Goal: Find specific page/section: Find specific page/section

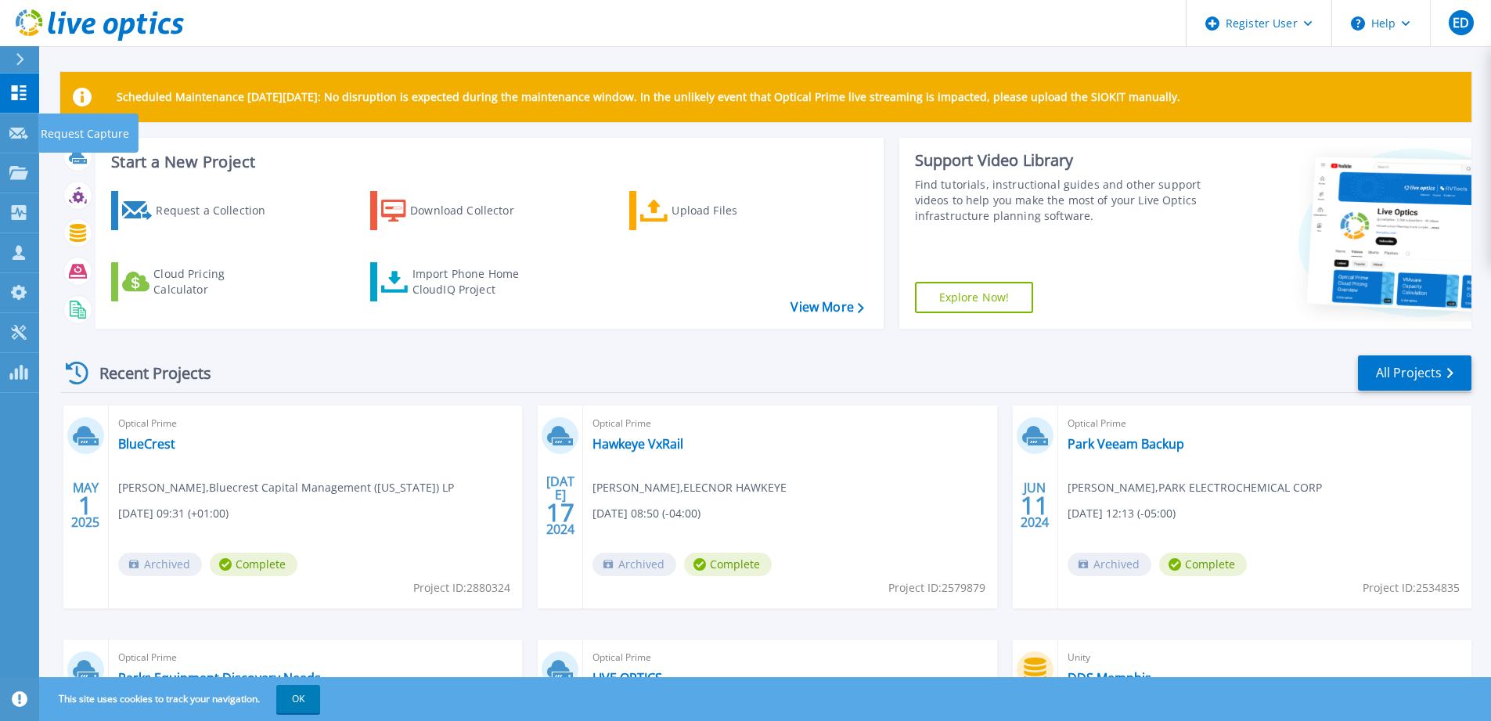
click at [12, 137] on icon at bounding box center [18, 134] width 19 height 12
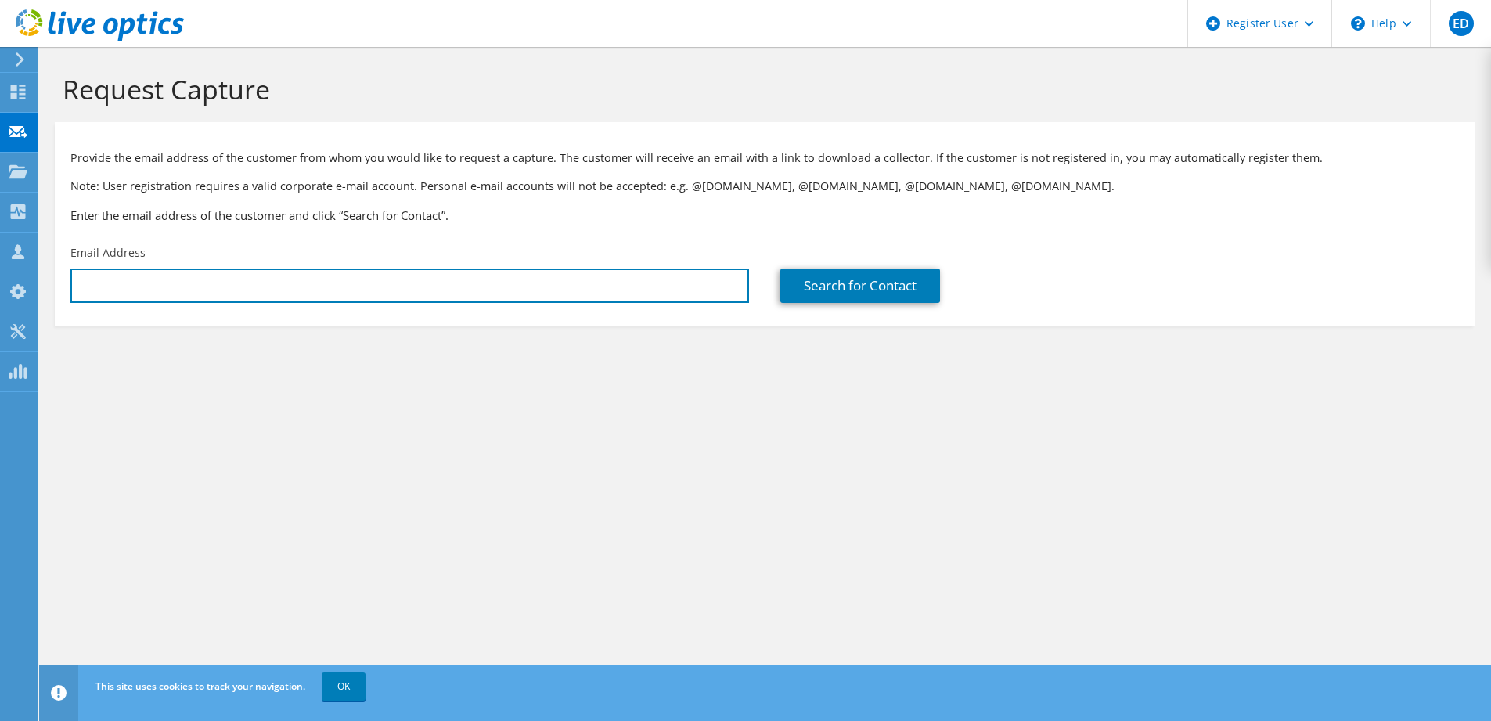
click at [442, 283] on input "text" at bounding box center [409, 286] width 679 height 34
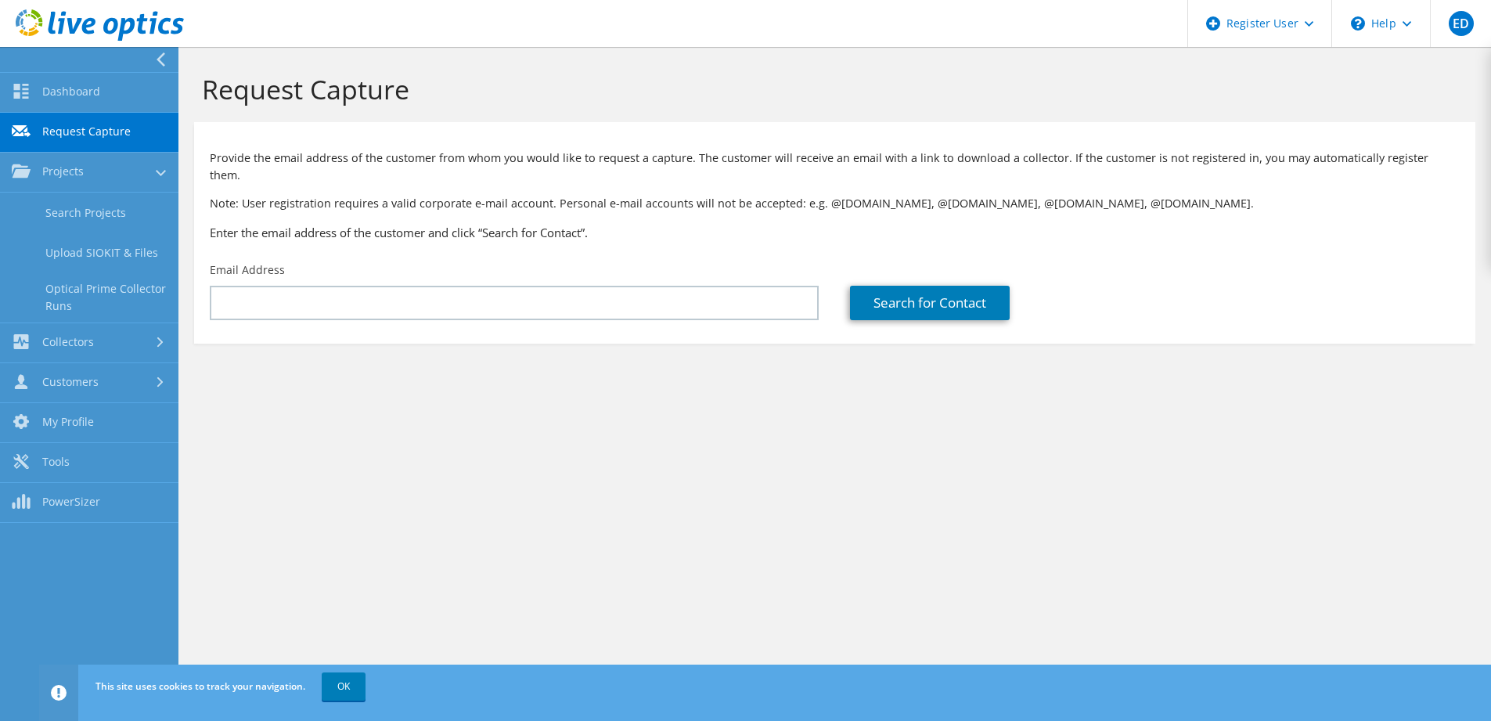
click at [95, 214] on link "Search Projects" at bounding box center [89, 213] width 178 height 40
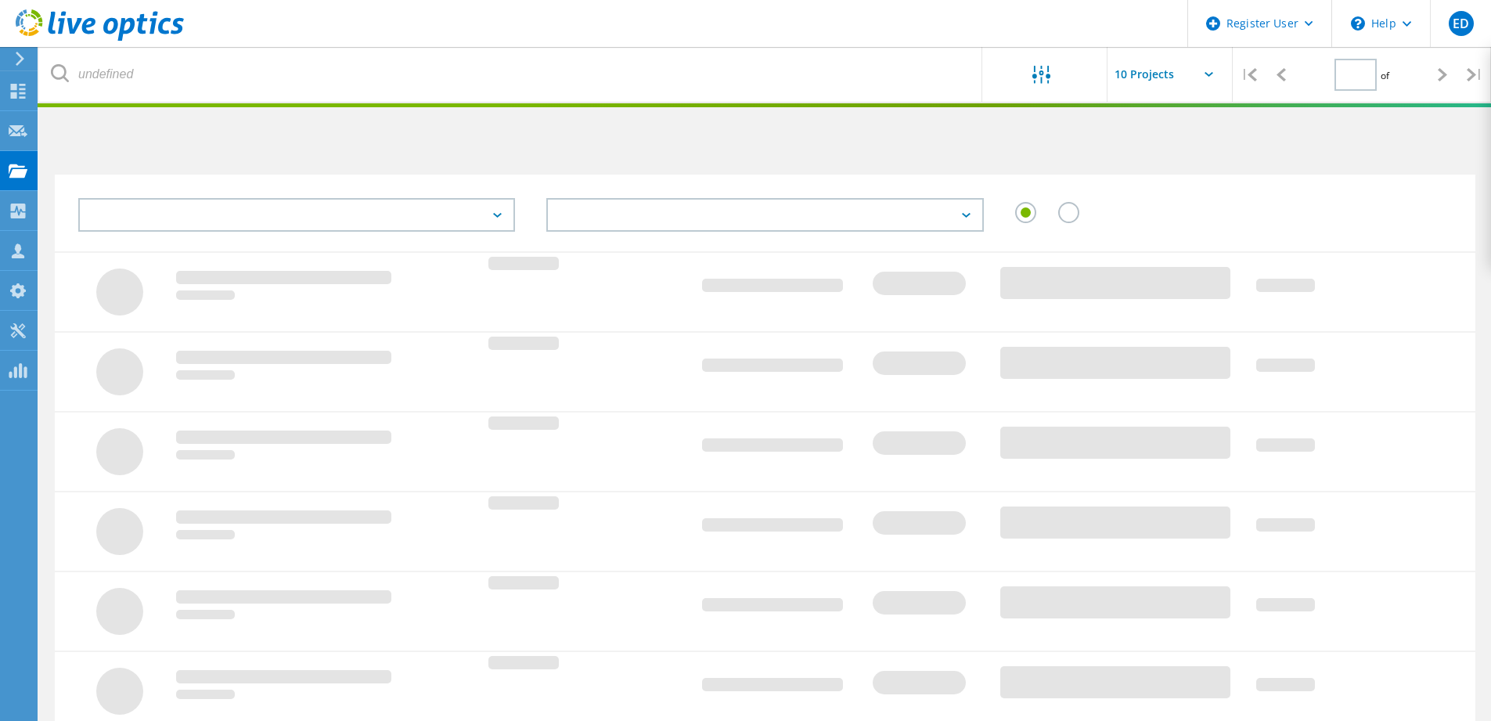
type input "1"
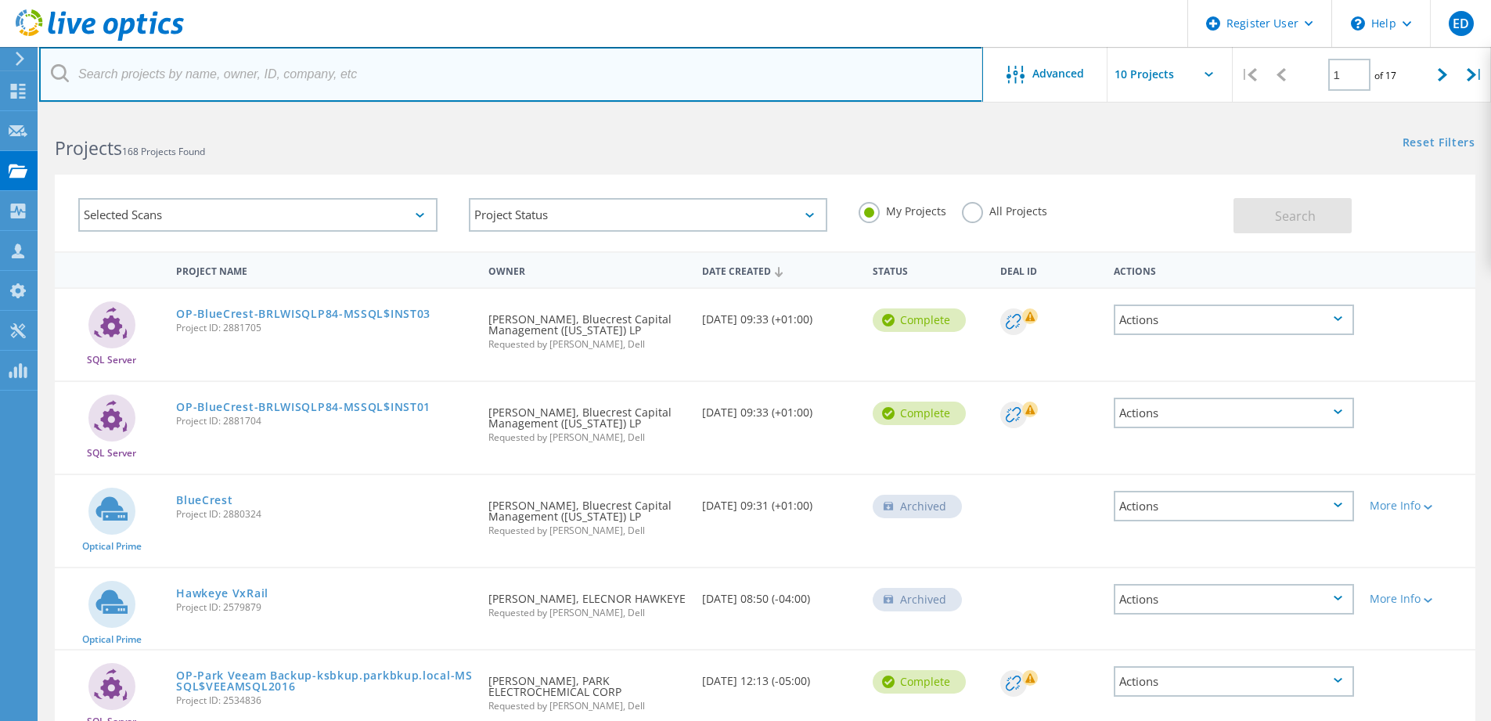
click at [260, 74] on input "text" at bounding box center [511, 74] width 944 height 55
type input "neiman"
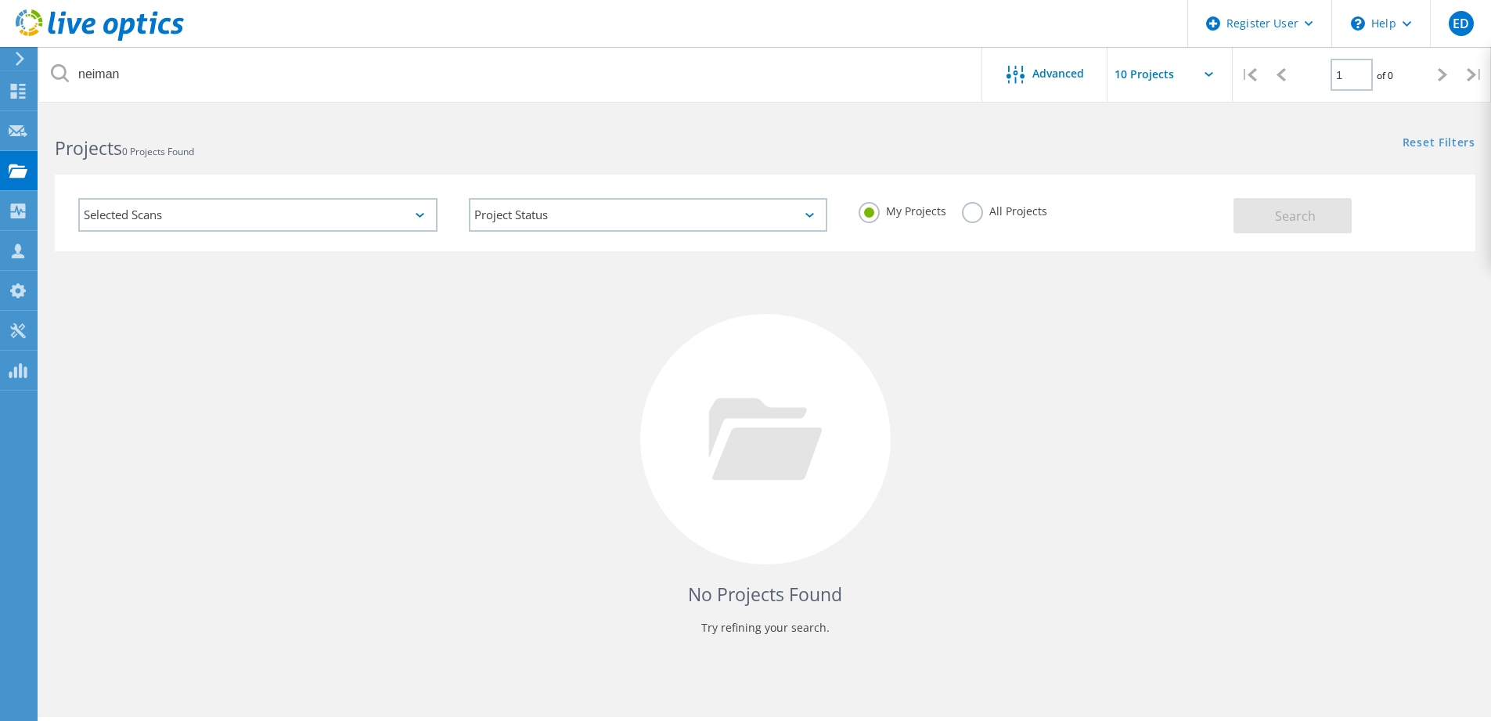
click at [979, 214] on label "All Projects" at bounding box center [1004, 209] width 85 height 15
click at [0, 0] on input "All Projects" at bounding box center [0, 0] width 0 height 0
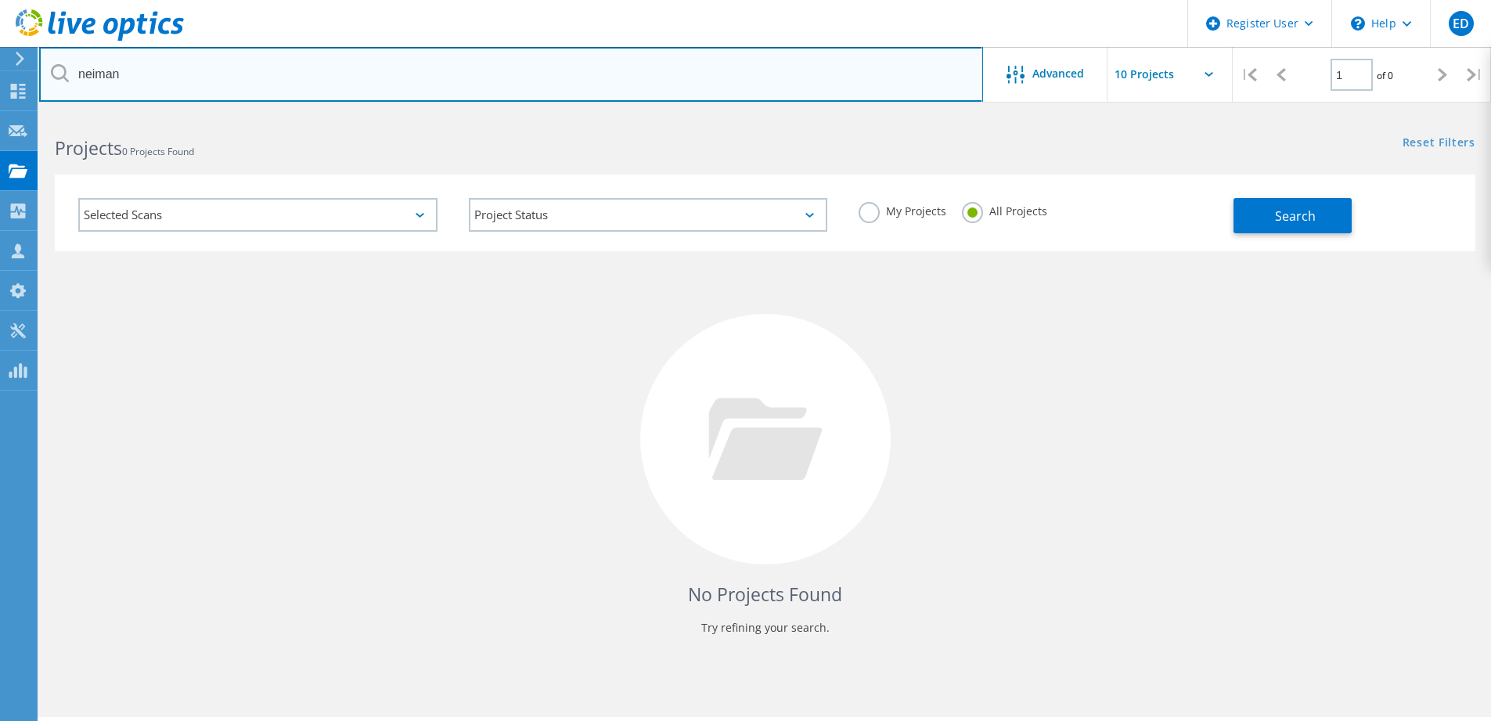
click at [878, 82] on input "neiman" at bounding box center [511, 74] width 944 height 55
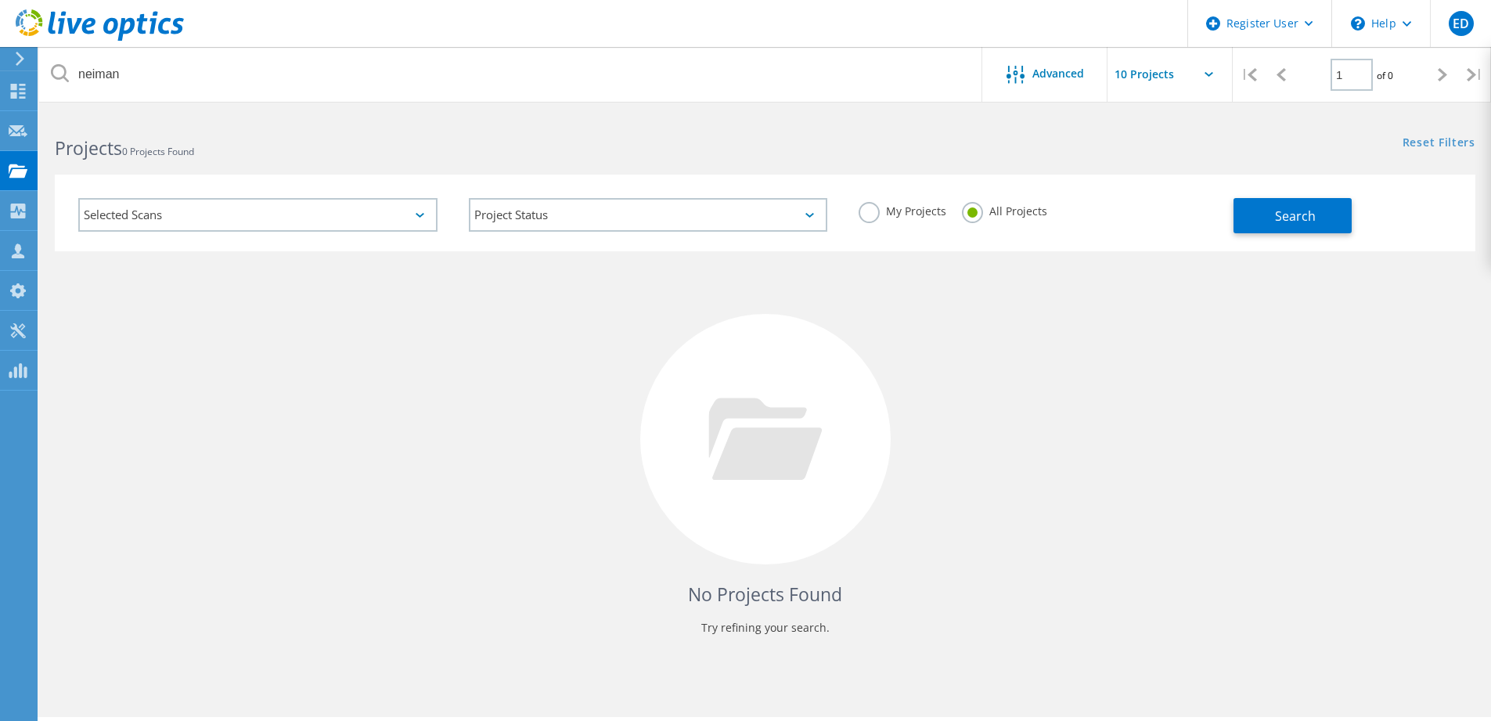
click at [1293, 215] on span "Search" at bounding box center [1295, 215] width 41 height 17
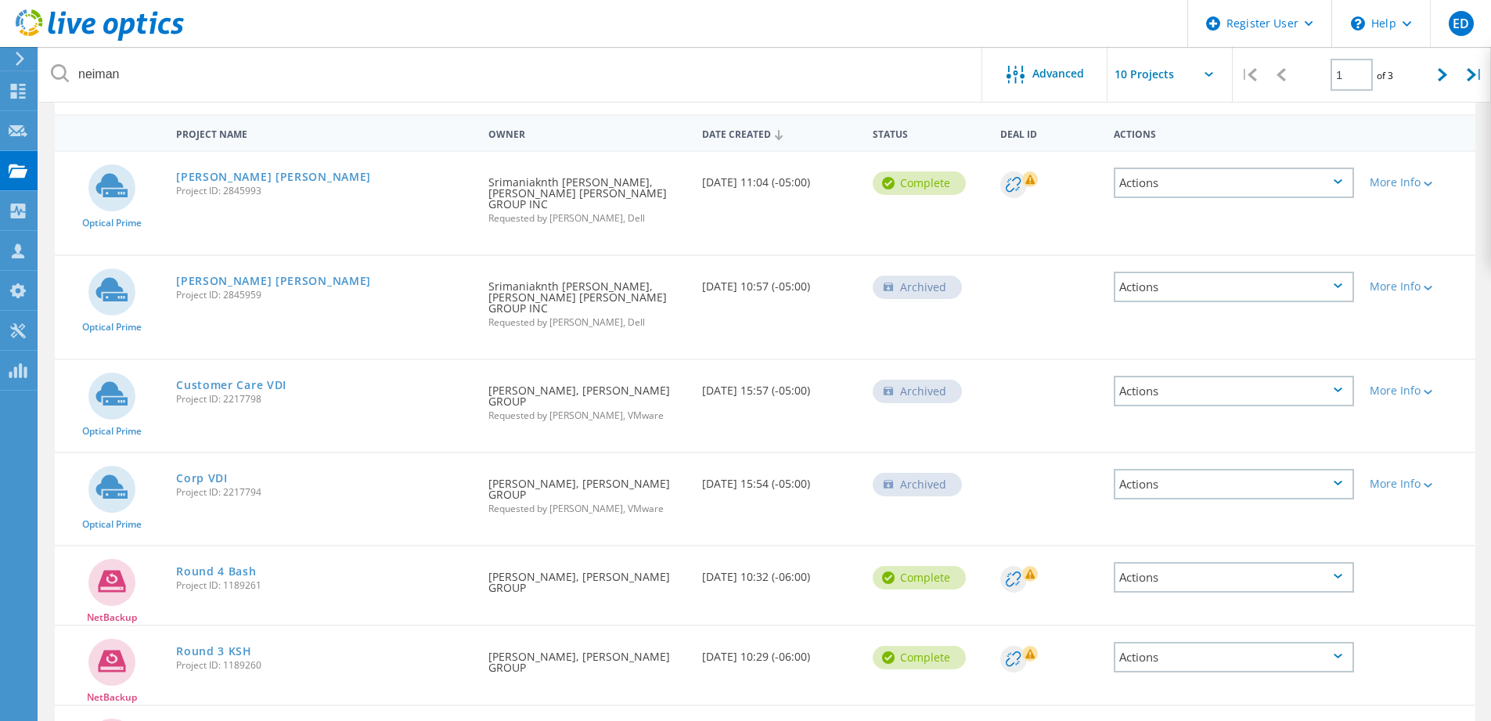
scroll to position [74, 0]
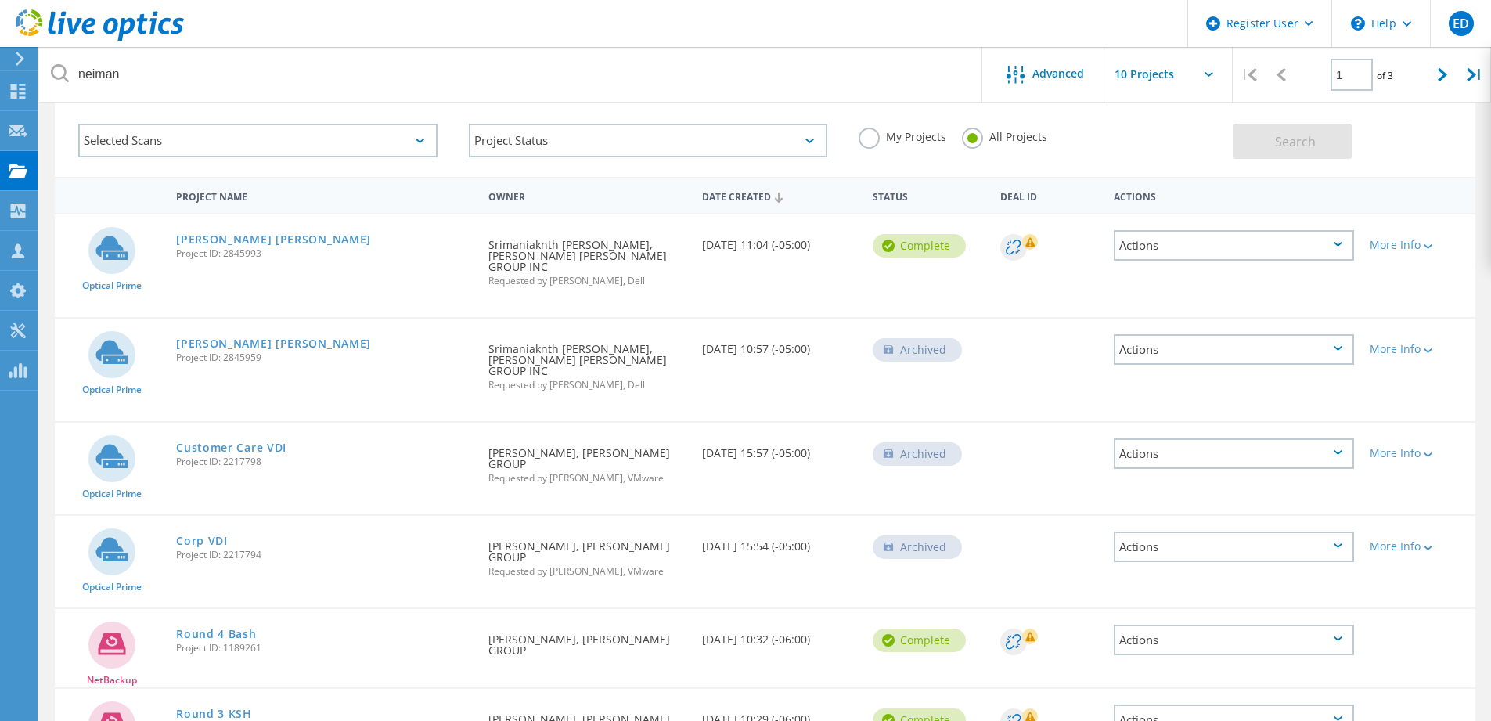
click at [220, 238] on link "[PERSON_NAME] [PERSON_NAME]" at bounding box center [273, 239] width 195 height 11
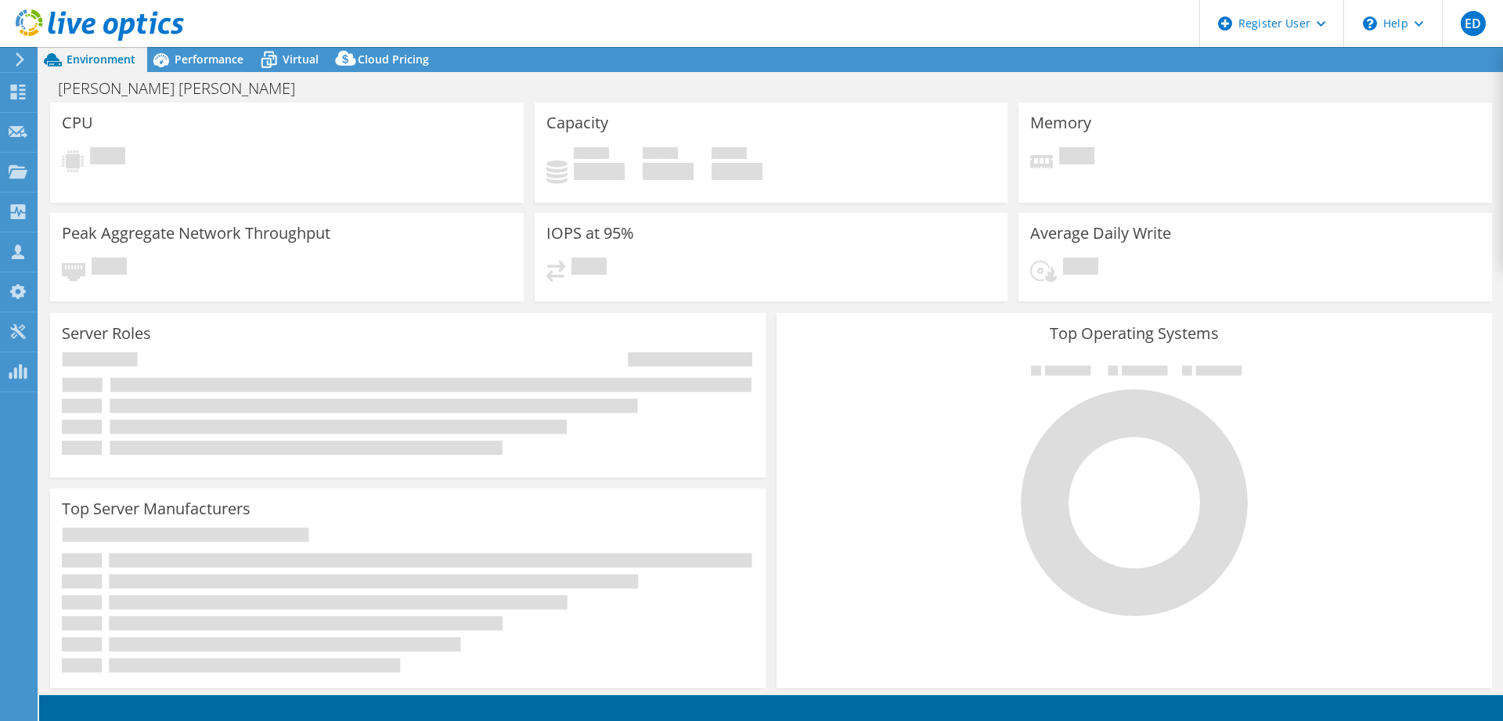
select select "USD"
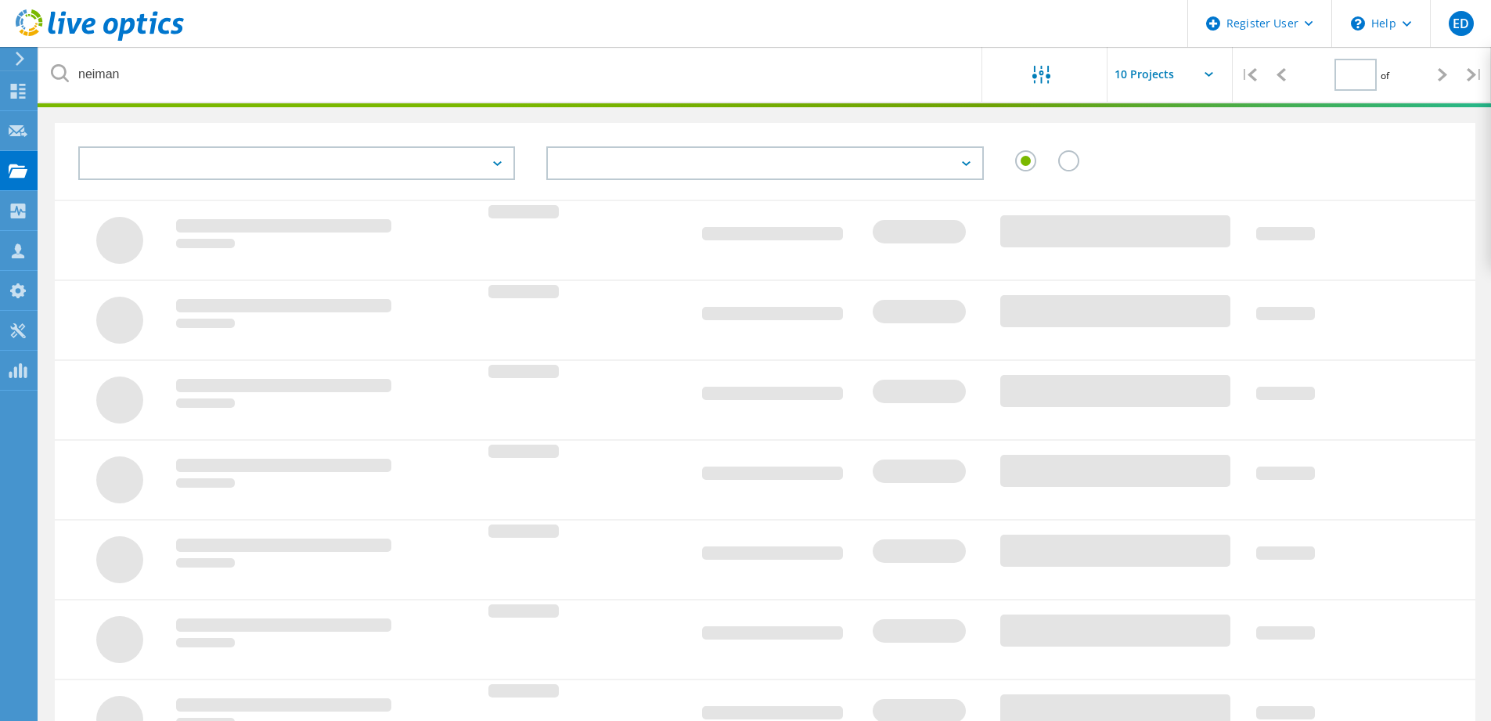
type input "1"
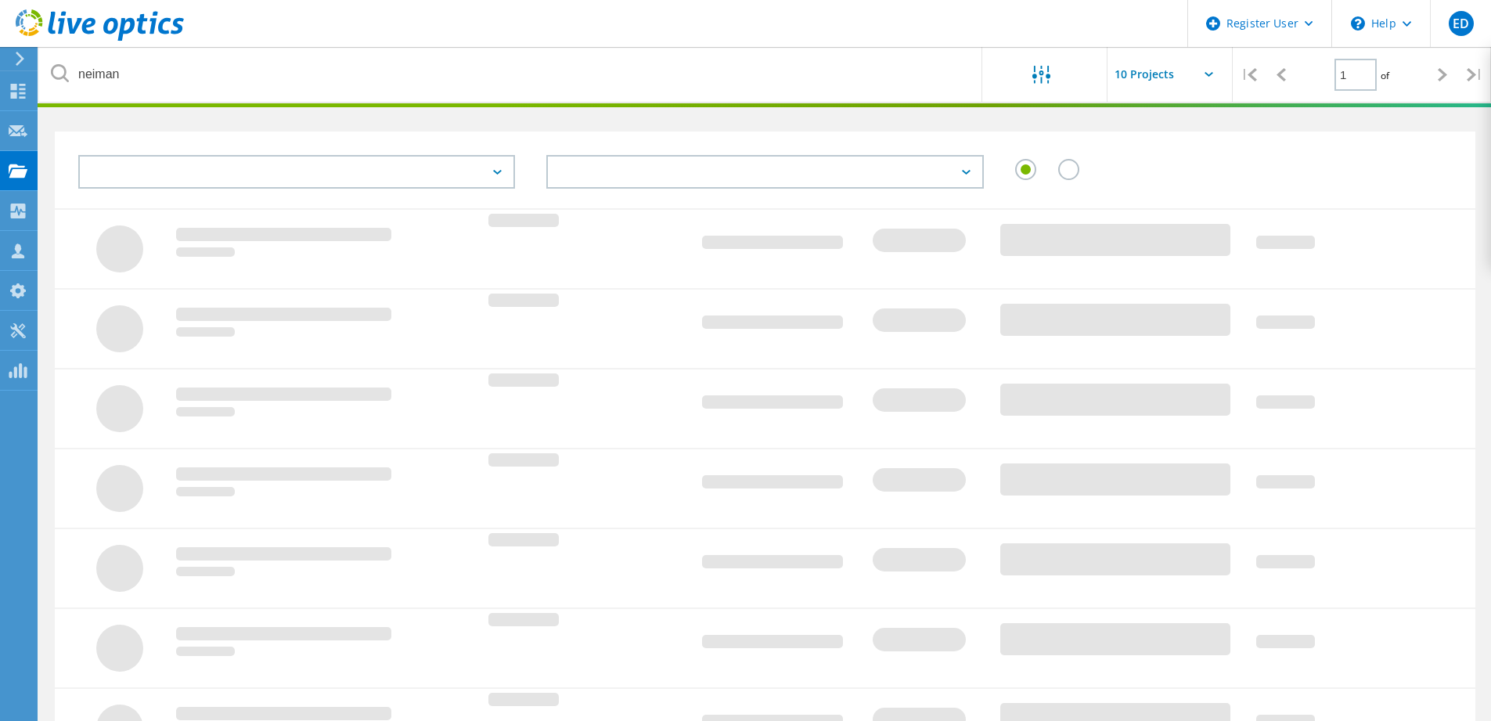
scroll to position [43, 0]
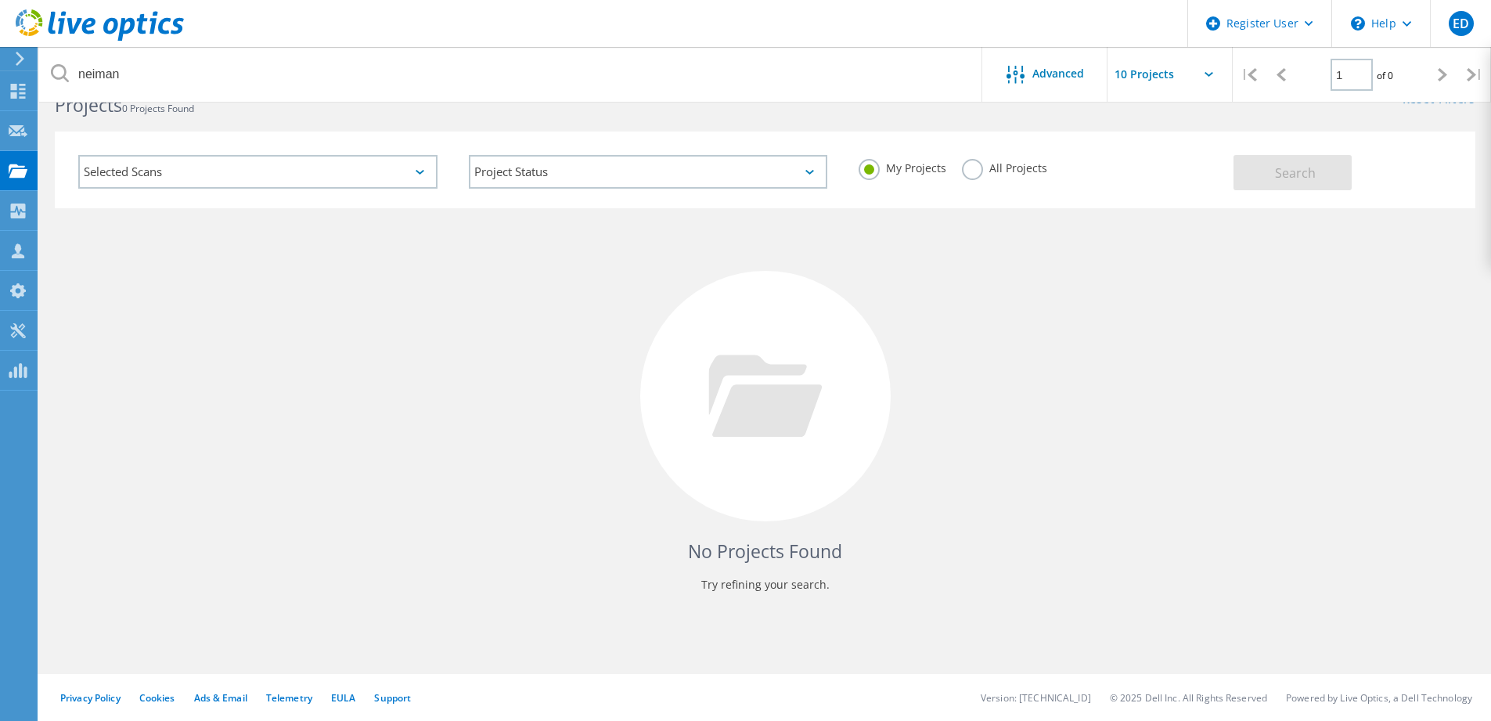
click at [970, 168] on label "All Projects" at bounding box center [1004, 166] width 85 height 15
click at [0, 0] on input "All Projects" at bounding box center [0, 0] width 0 height 0
click at [1316, 182] on button "Search" at bounding box center [1293, 172] width 118 height 35
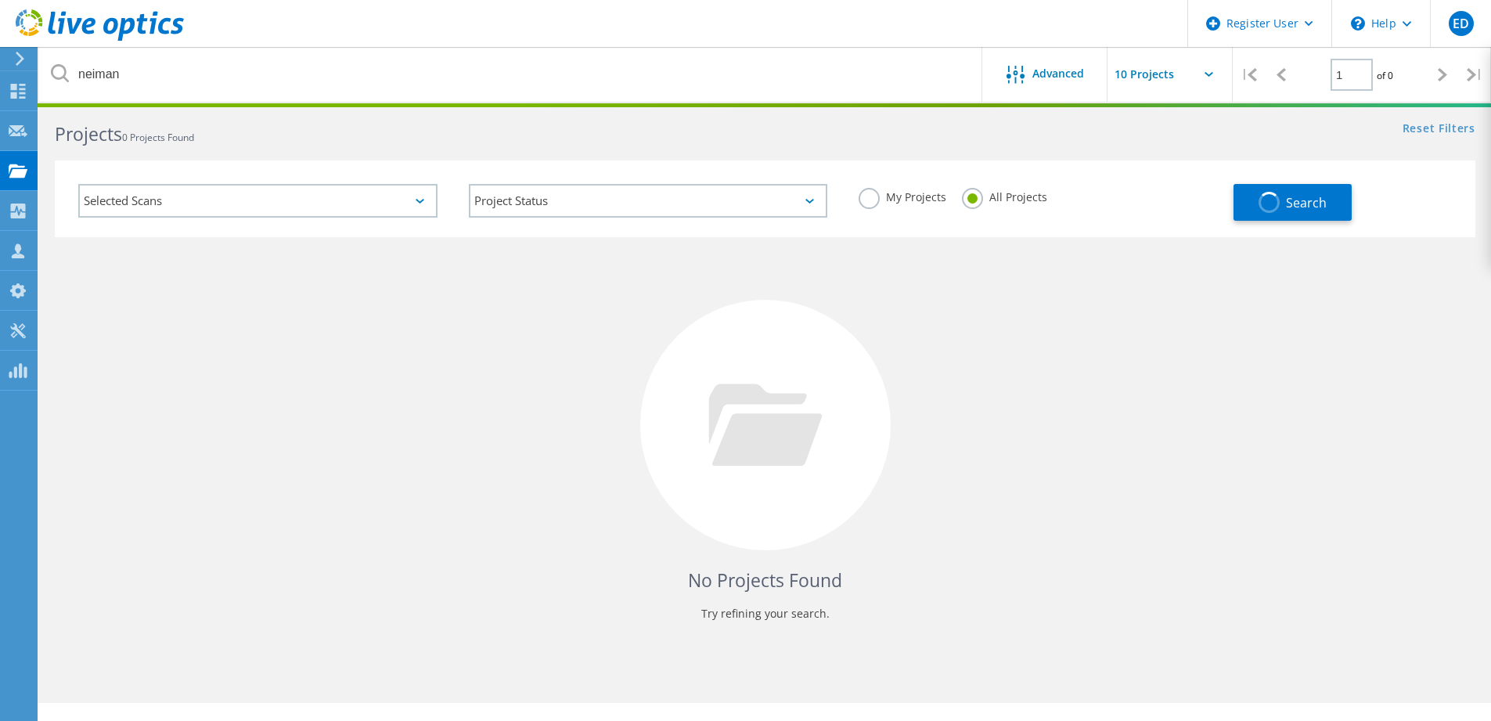
scroll to position [0, 0]
